Goal: Task Accomplishment & Management: Use online tool/utility

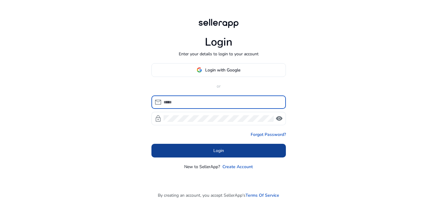
type input "**********"
click at [217, 146] on span at bounding box center [218, 150] width 134 height 15
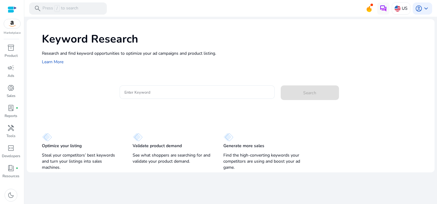
click at [139, 90] on input "Enter Keyword" at bounding box center [196, 92] width 145 height 7
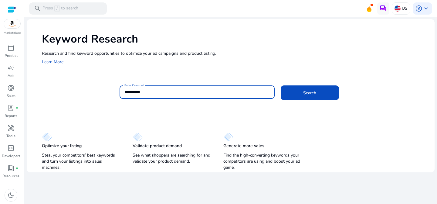
type input "**********"
click at [281, 85] on button "Search" at bounding box center [310, 92] width 58 height 15
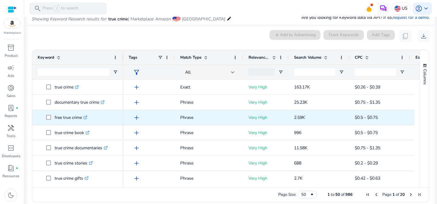
scroll to position [0, 119]
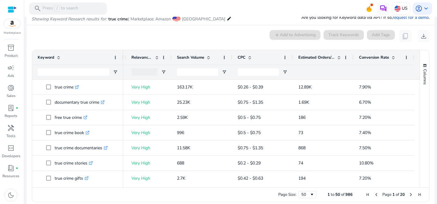
click at [378, 55] on span "Conversion Rate" at bounding box center [374, 57] width 30 height 5
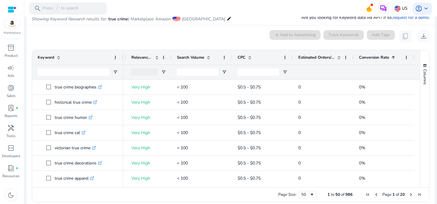
click at [378, 55] on span "Conversion Rate" at bounding box center [374, 57] width 30 height 5
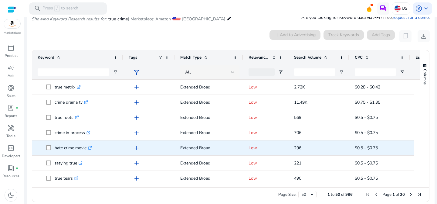
scroll to position [100, 0]
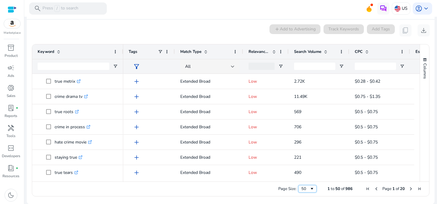
click at [311, 188] on span "Page Size" at bounding box center [311, 188] width 5 height 5
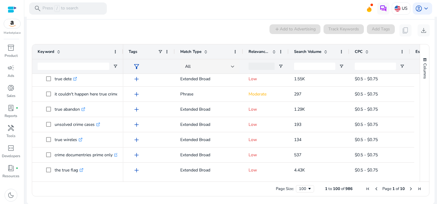
click at [272, 50] on span at bounding box center [274, 51] width 5 height 5
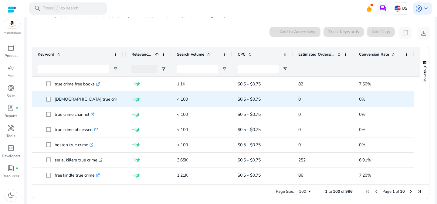
scroll to position [56, 0]
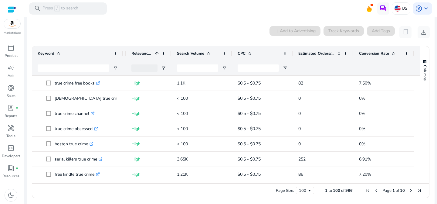
click at [392, 52] on span at bounding box center [393, 53] width 5 height 5
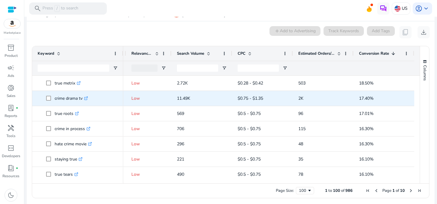
scroll to position [49, 0]
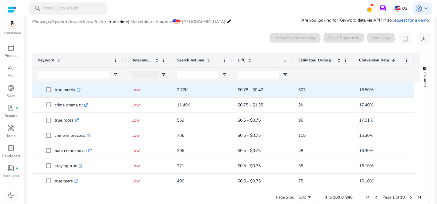
click at [79, 89] on icon ".st0{fill:#2c8af8}" at bounding box center [79, 90] width 4 height 4
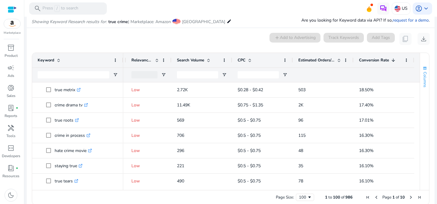
click at [422, 81] on span "Columns" at bounding box center [424, 79] width 5 height 15
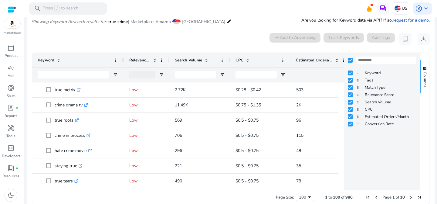
click at [246, 32] on mat-card "0 keyword(s) selected add Add to Advertising Track Keywords Add Tags content_co…" at bounding box center [231, 120] width 408 height 184
click at [153, 65] on div "Relevance Score" at bounding box center [143, 60] width 28 height 12
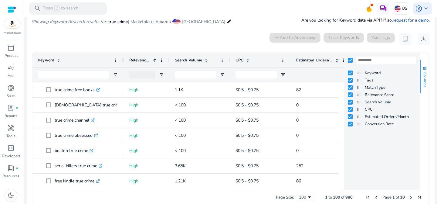
click at [425, 74] on span "Columns" at bounding box center [424, 79] width 5 height 15
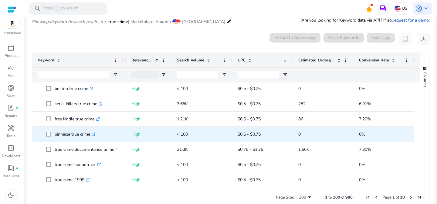
scroll to position [63, 0]
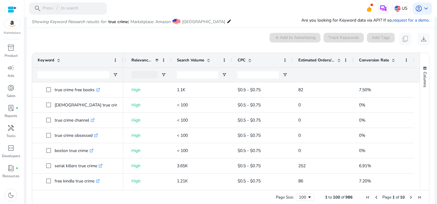
click at [392, 61] on span at bounding box center [393, 60] width 5 height 5
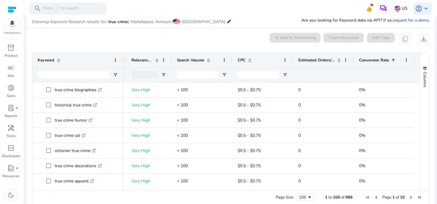
click at [392, 61] on span at bounding box center [393, 60] width 5 height 5
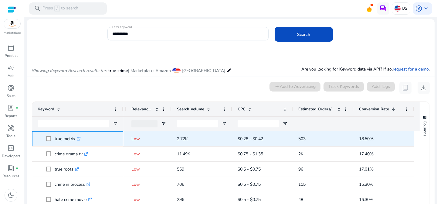
click at [79, 138] on icon ".st0{fill:#2c8af8}" at bounding box center [79, 139] width 4 height 4
